Goal: Task Accomplishment & Management: Use online tool/utility

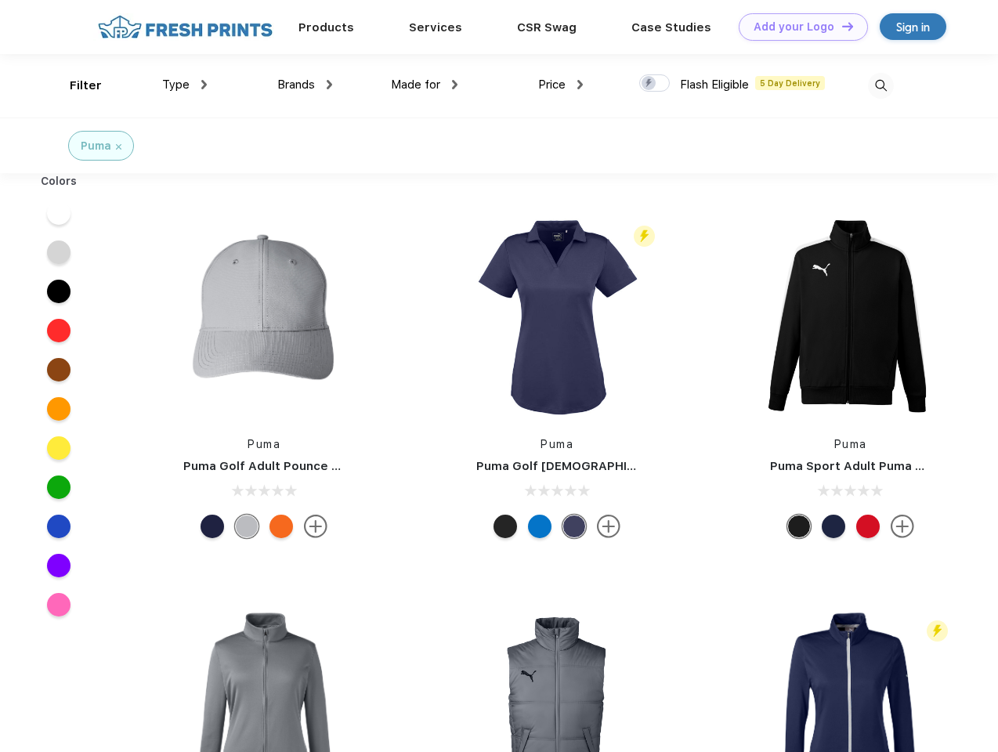
click at [797, 27] on link "Add your Logo Design Tool" at bounding box center [803, 26] width 129 height 27
click at [0, 0] on div "Design Tool" at bounding box center [0, 0] width 0 height 0
click at [840, 26] on link "Add your Logo Design Tool" at bounding box center [803, 26] width 129 height 27
click at [75, 85] on div "Filter" at bounding box center [86, 86] width 32 height 18
click at [185, 85] on span "Type" at bounding box center [175, 85] width 27 height 14
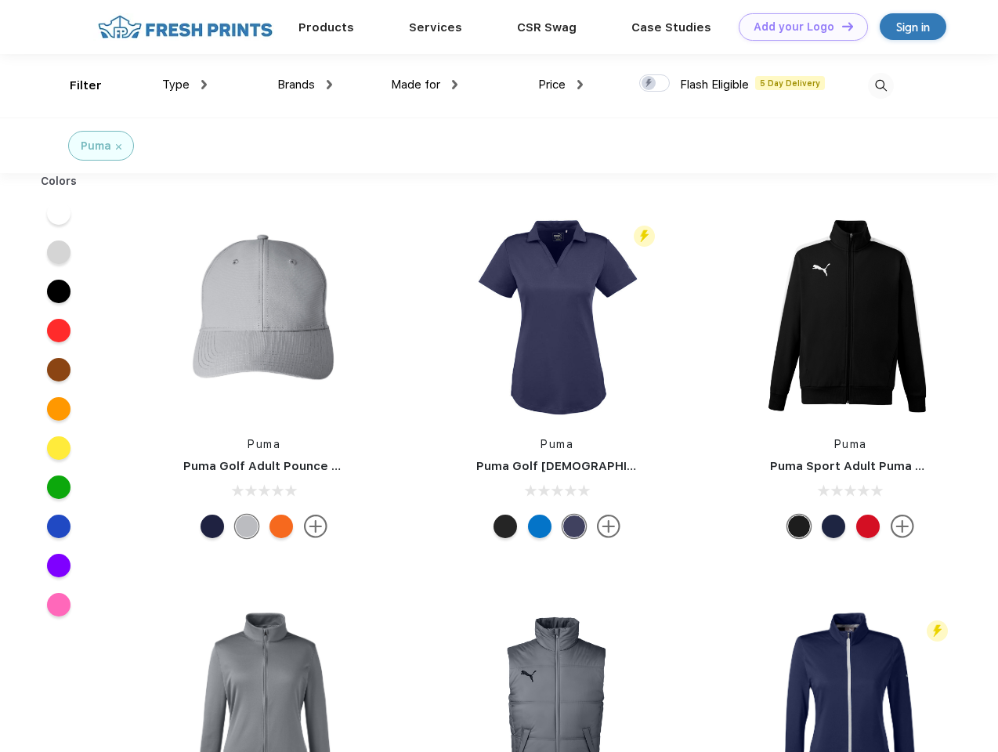
click at [305, 85] on span "Brands" at bounding box center [296, 85] width 38 height 14
click at [425, 85] on span "Made for" at bounding box center [415, 85] width 49 height 14
click at [561, 85] on span "Price" at bounding box center [551, 85] width 27 height 14
click at [655, 84] on div at bounding box center [654, 82] width 31 height 17
click at [649, 84] on input "checkbox" at bounding box center [644, 79] width 10 height 10
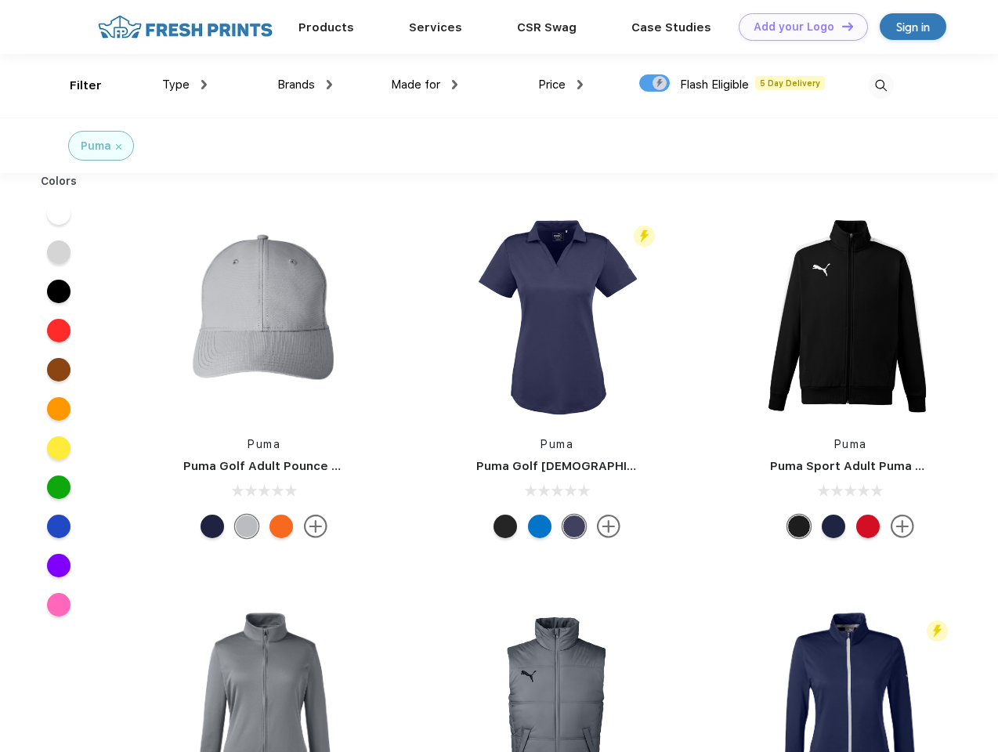
click at [880, 85] on img at bounding box center [881, 86] width 26 height 26
